Goal: Information Seeking & Learning: Learn about a topic

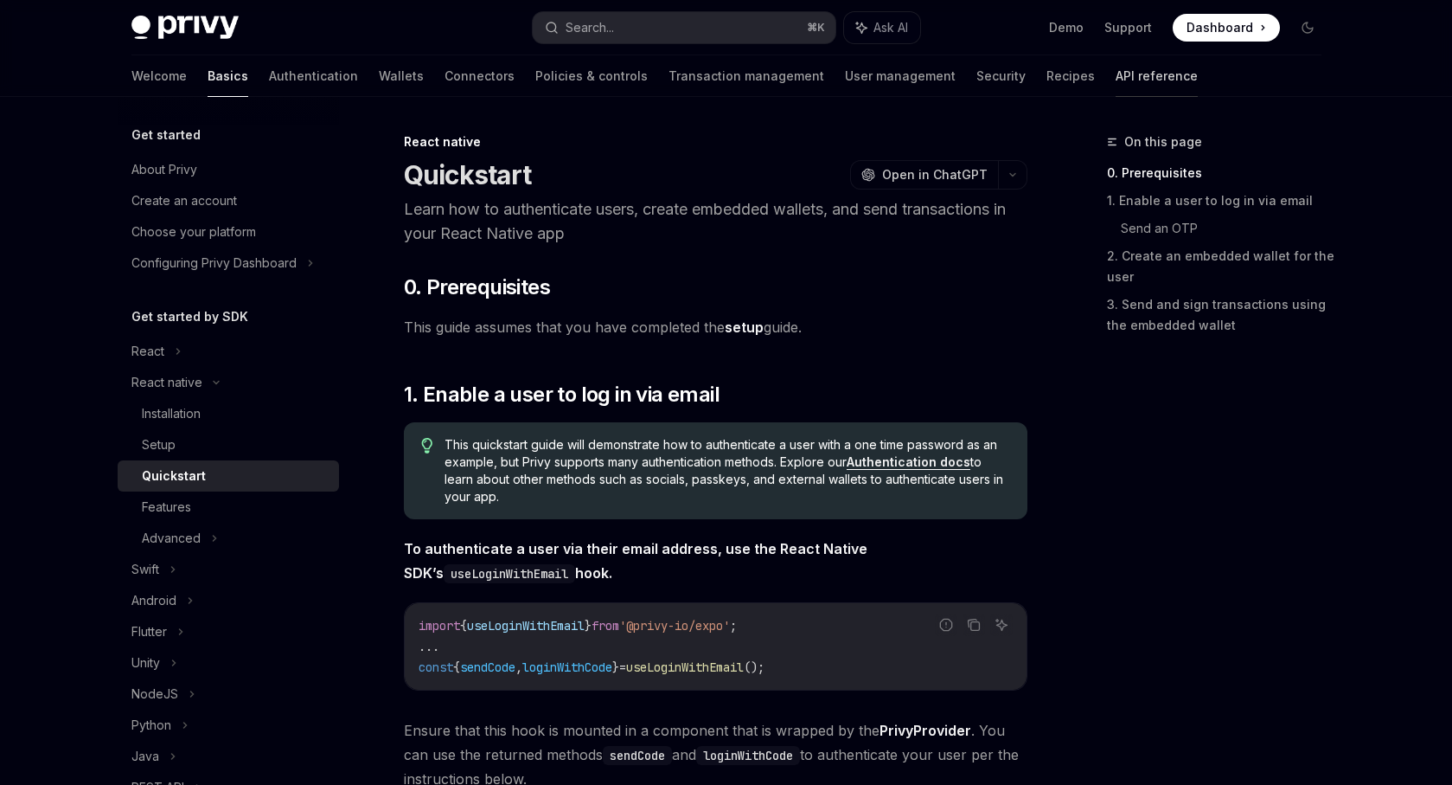
click at [1116, 70] on link "API reference" at bounding box center [1157, 76] width 82 height 42
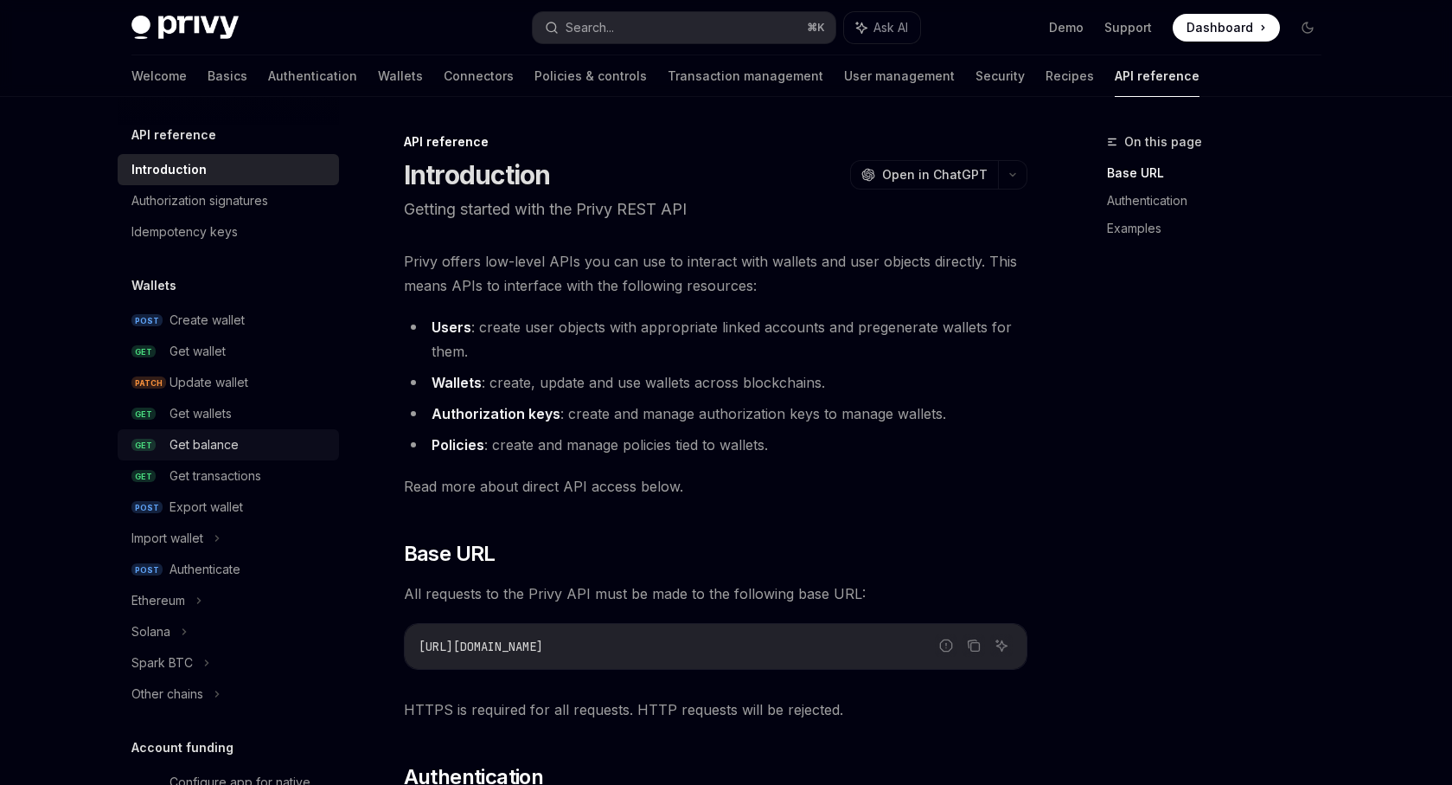
click at [238, 436] on div "Get balance" at bounding box center [204, 444] width 69 height 21
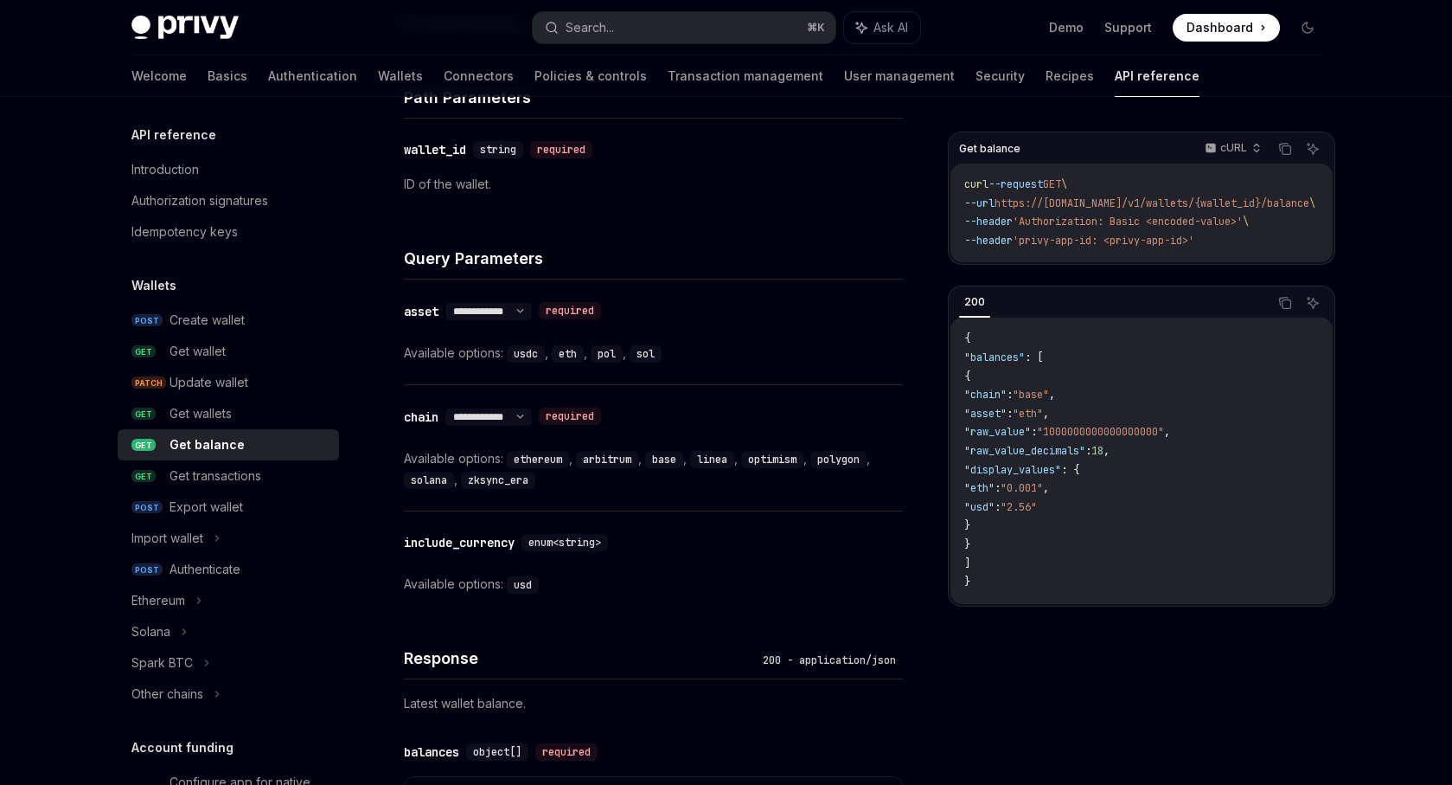
scroll to position [606, 0]
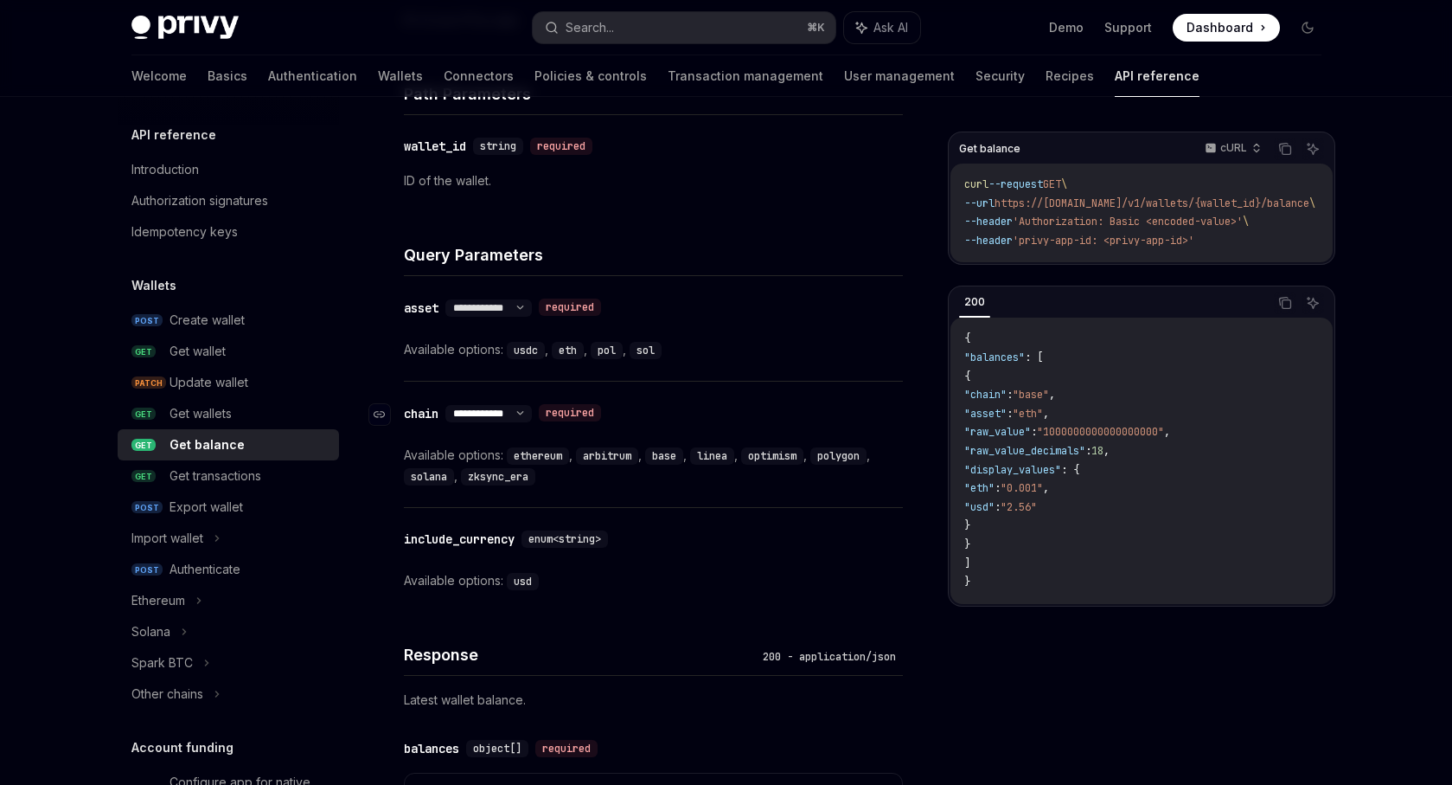
click at [532, 409] on select "**********" at bounding box center [489, 414] width 87 height 14
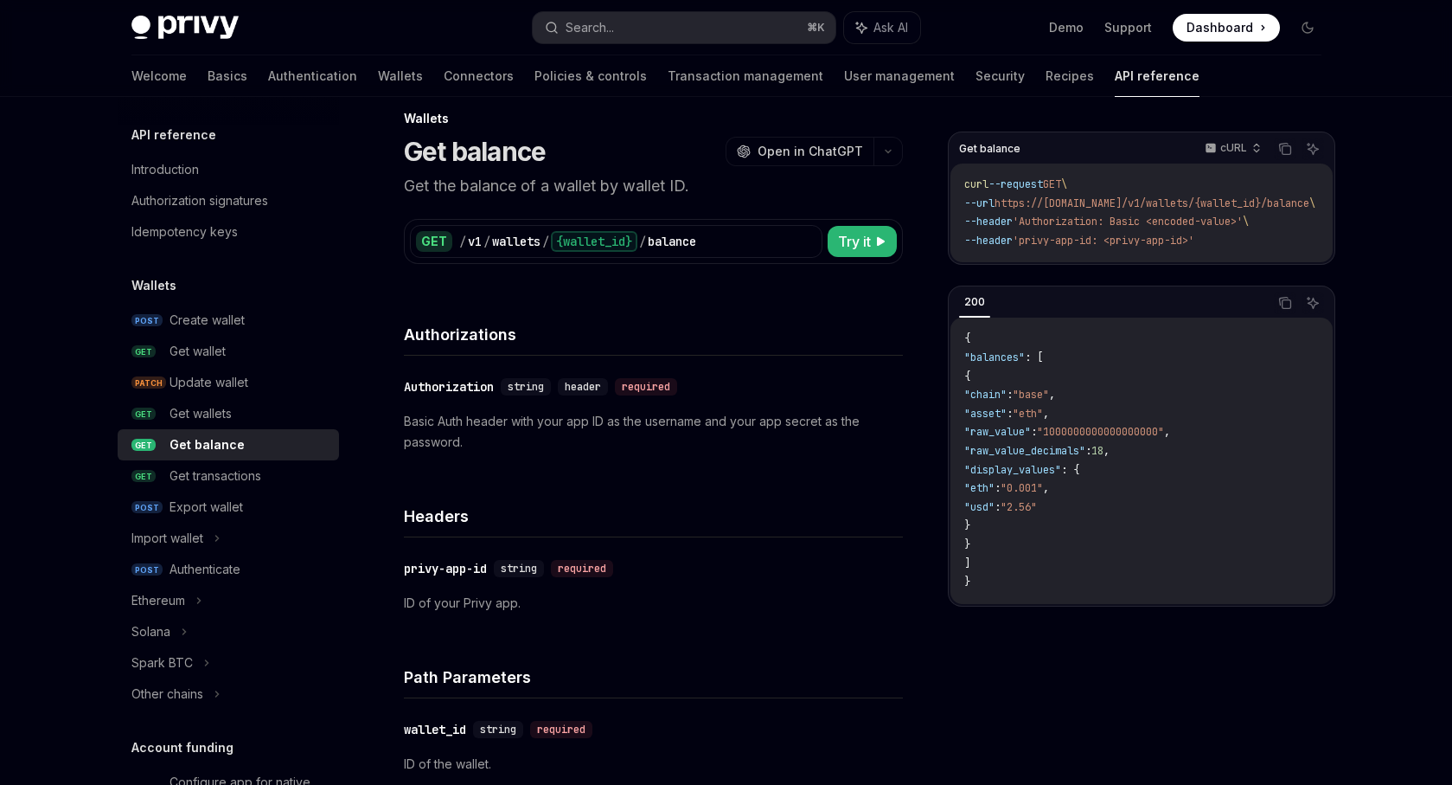
scroll to position [25, 0]
click at [270, 405] on div "Get wallets" at bounding box center [249, 413] width 159 height 21
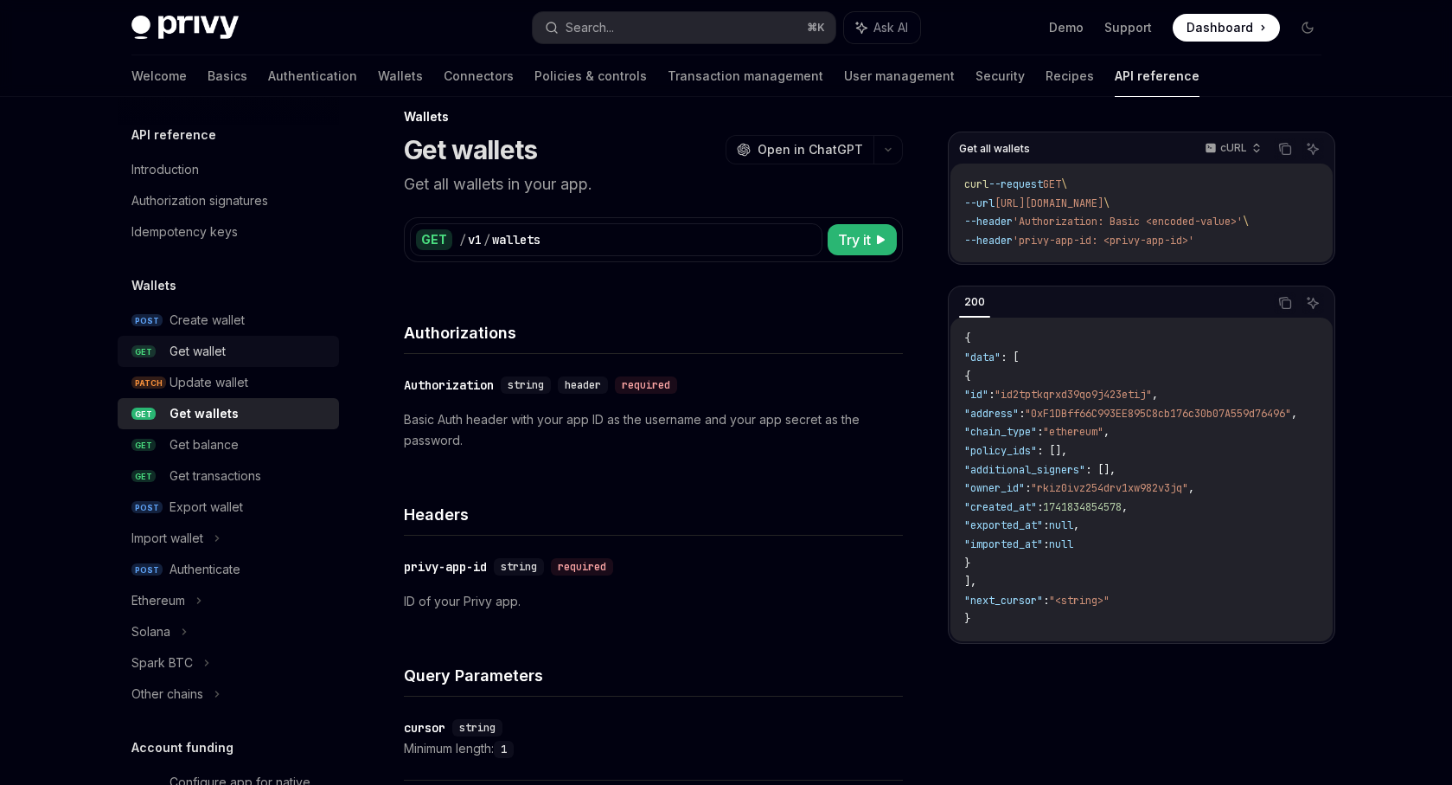
click at [256, 350] on div "Get wallet" at bounding box center [249, 351] width 159 height 21
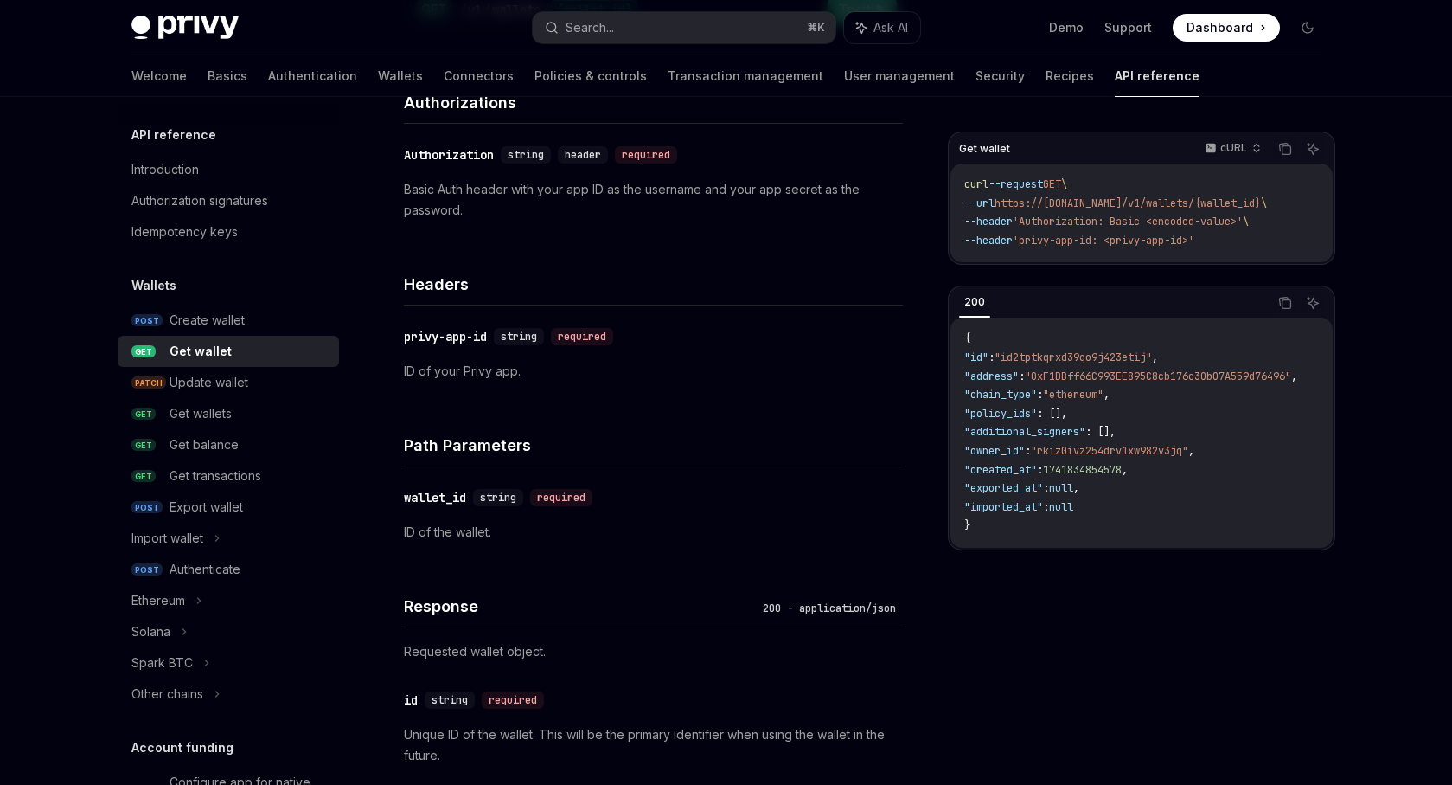
scroll to position [272, 0]
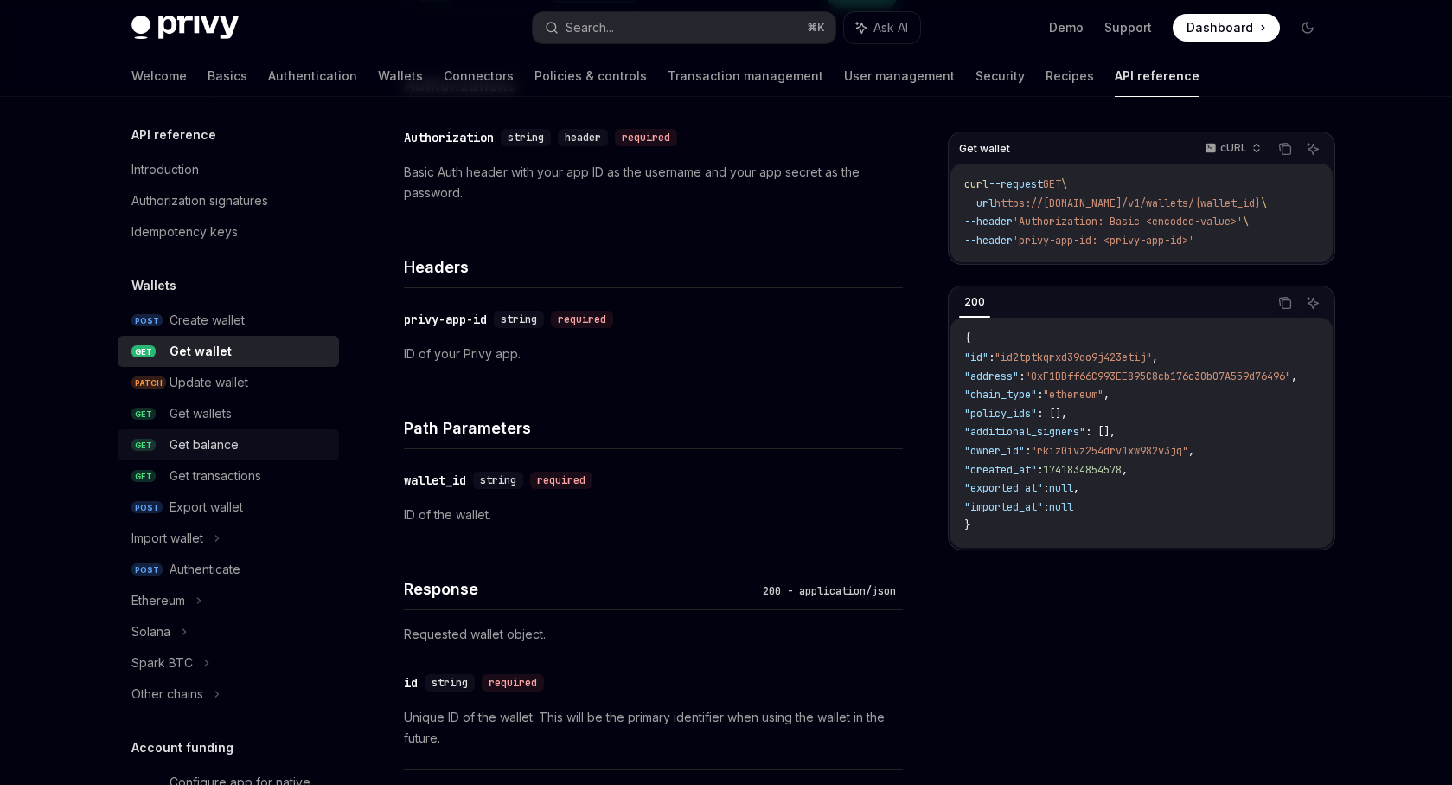
click at [281, 451] on div "Get balance" at bounding box center [249, 444] width 159 height 21
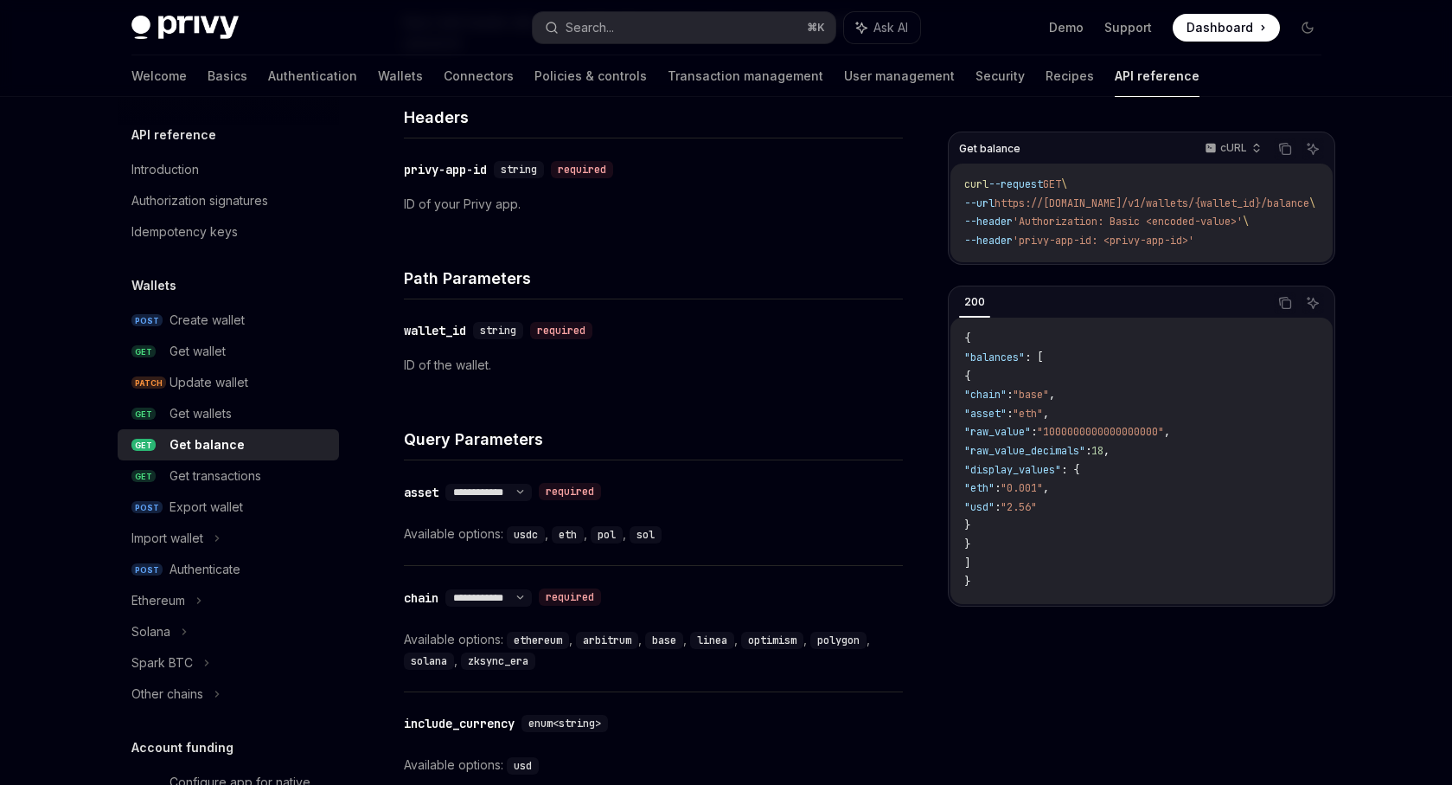
scroll to position [433, 0]
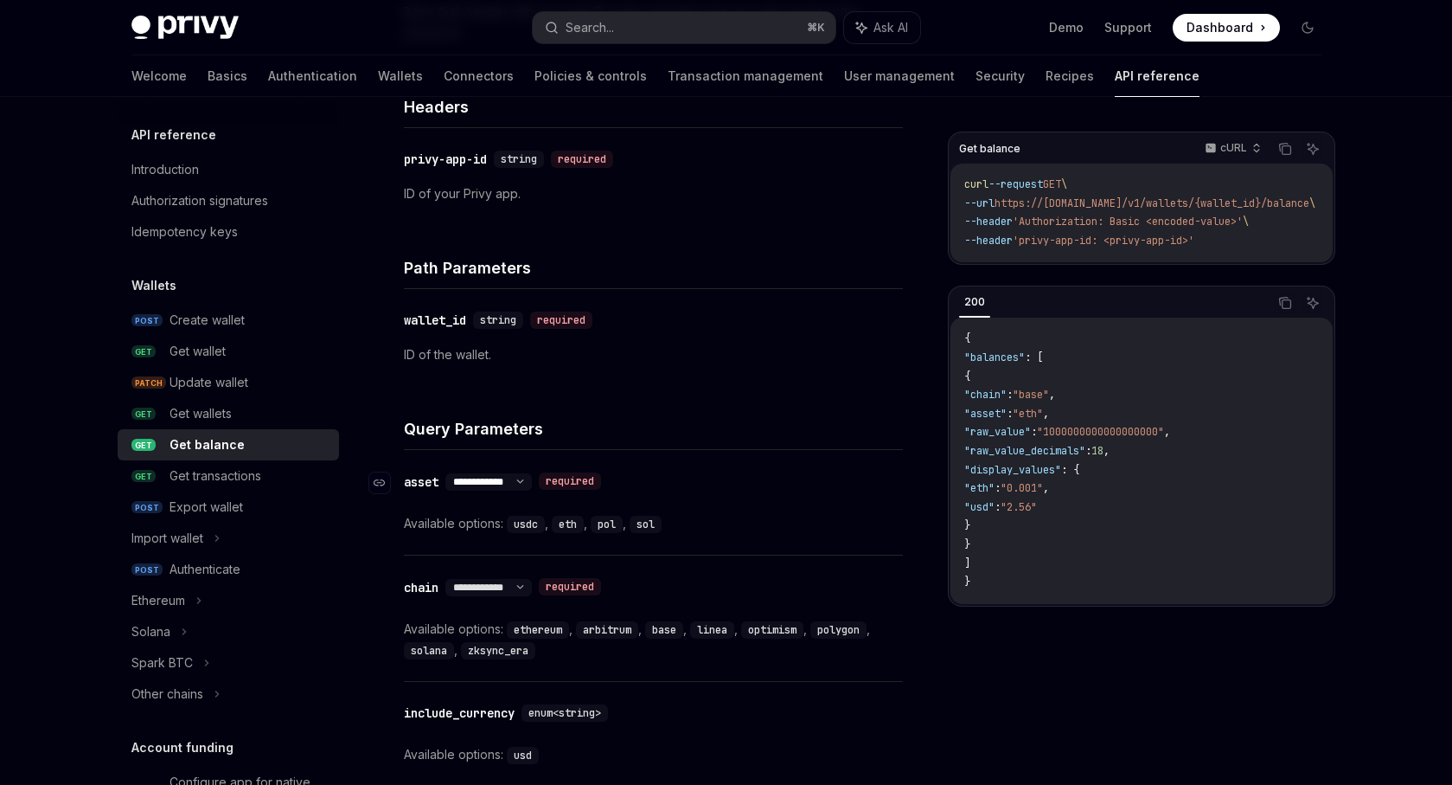
click at [495, 481] on select "**********" at bounding box center [489, 482] width 87 height 14
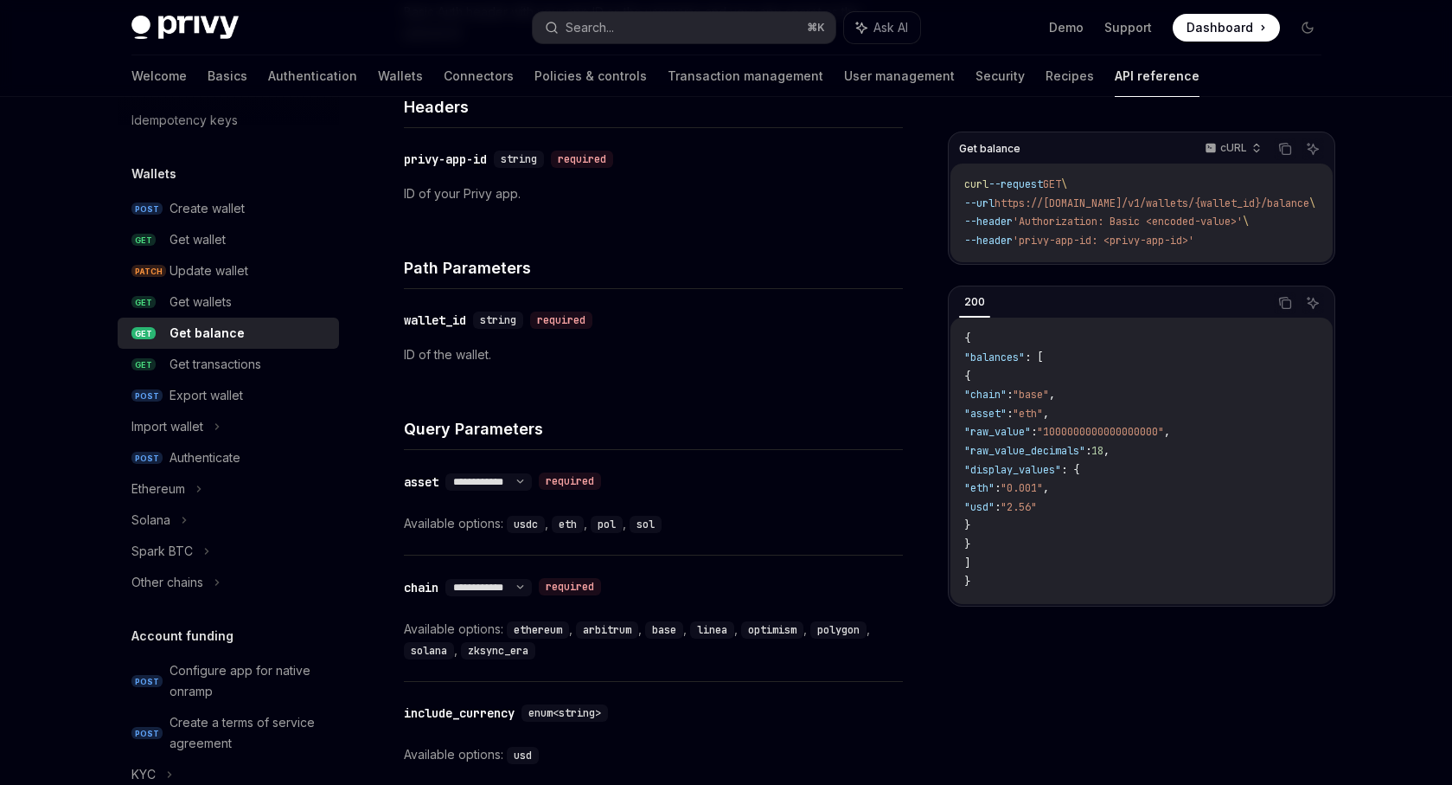
scroll to position [117, 0]
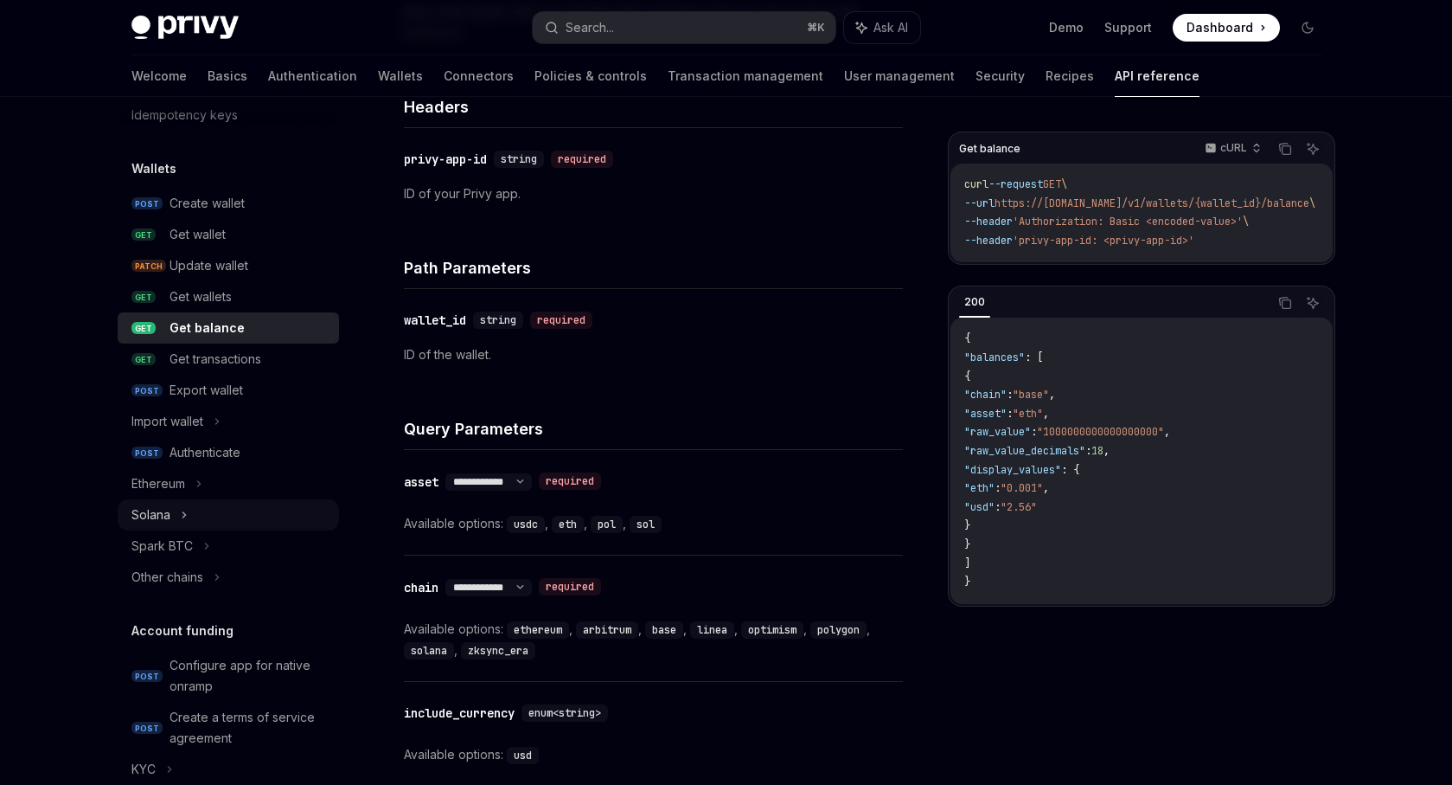
click at [228, 525] on div "Solana" at bounding box center [228, 514] width 221 height 31
type textarea "*"
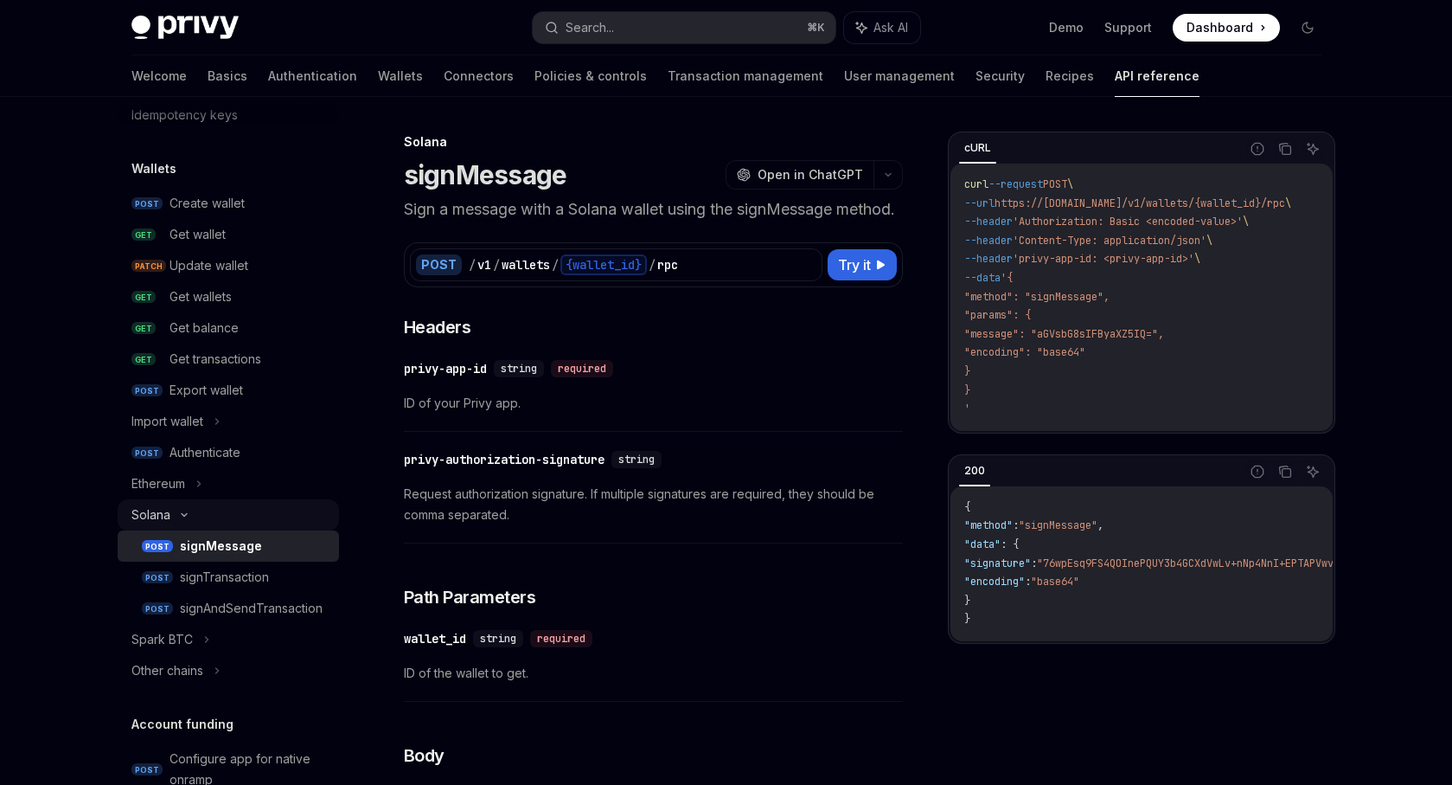
click at [228, 518] on div "Solana" at bounding box center [228, 514] width 221 height 31
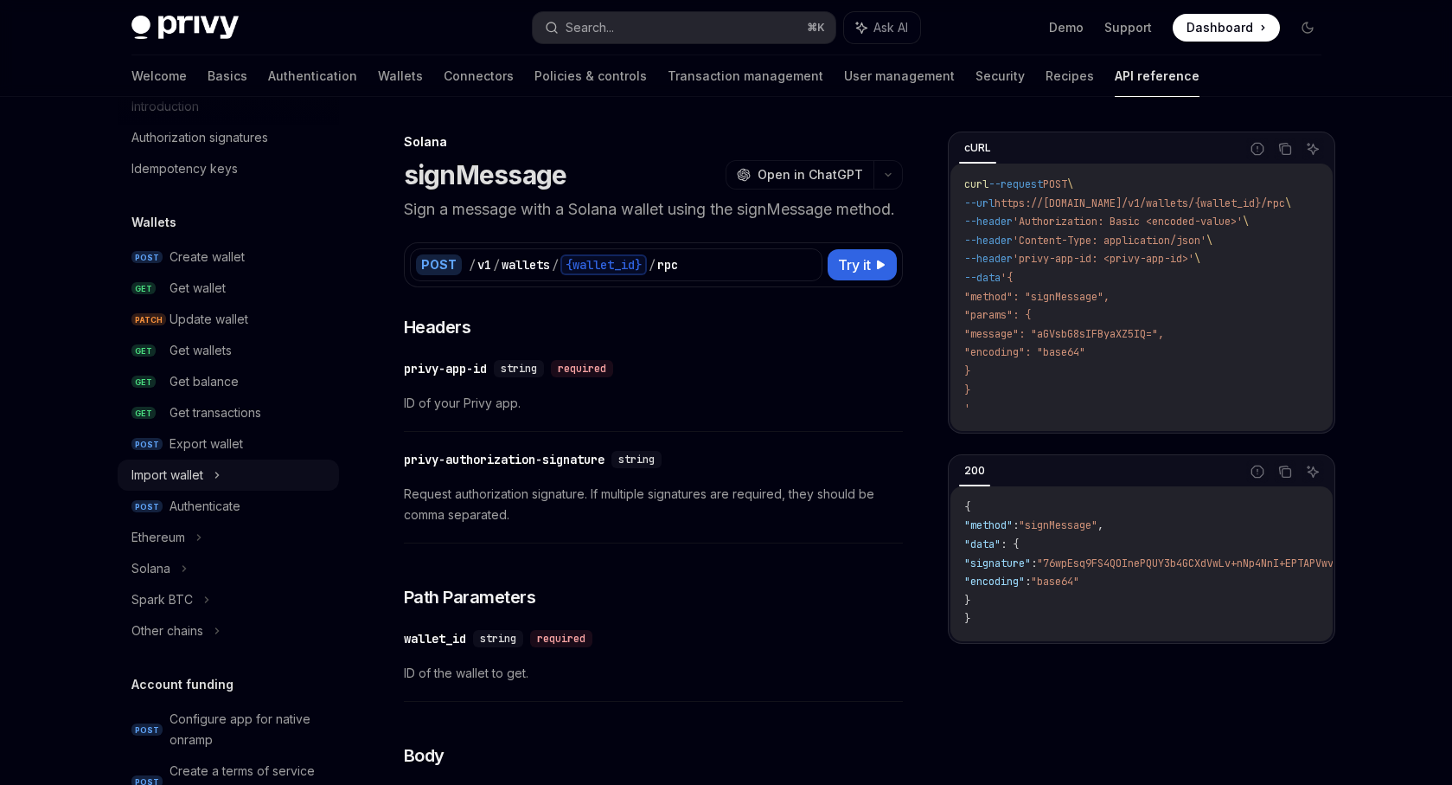
scroll to position [56, 0]
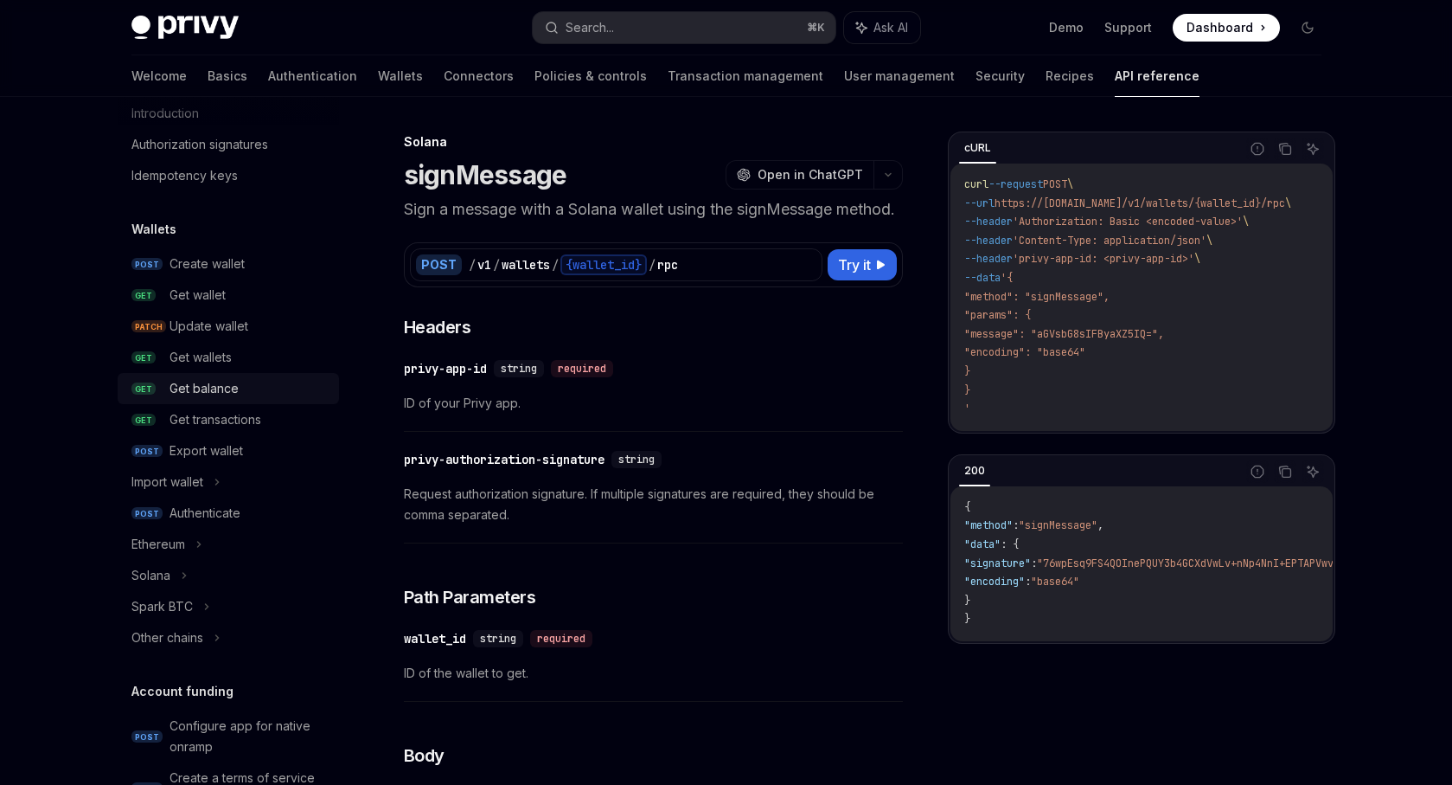
click at [249, 396] on div "Get balance" at bounding box center [249, 388] width 159 height 21
